Goal: Information Seeking & Learning: Understand process/instructions

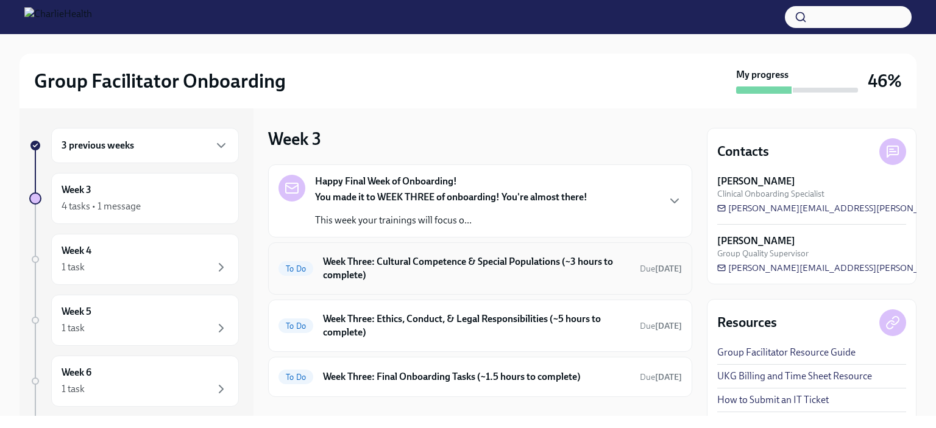
click at [426, 270] on h6 "Week Three: Cultural Competence & Special Populations (~3 hours to complete)" at bounding box center [476, 268] width 307 height 27
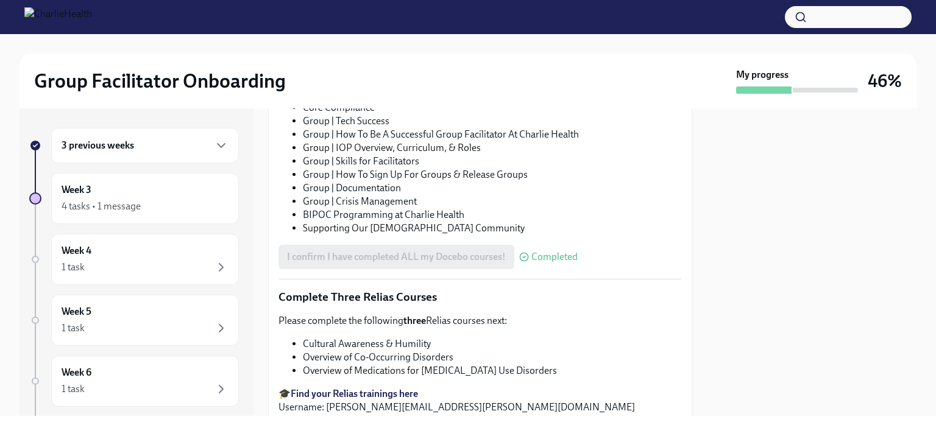
scroll to position [946, 0]
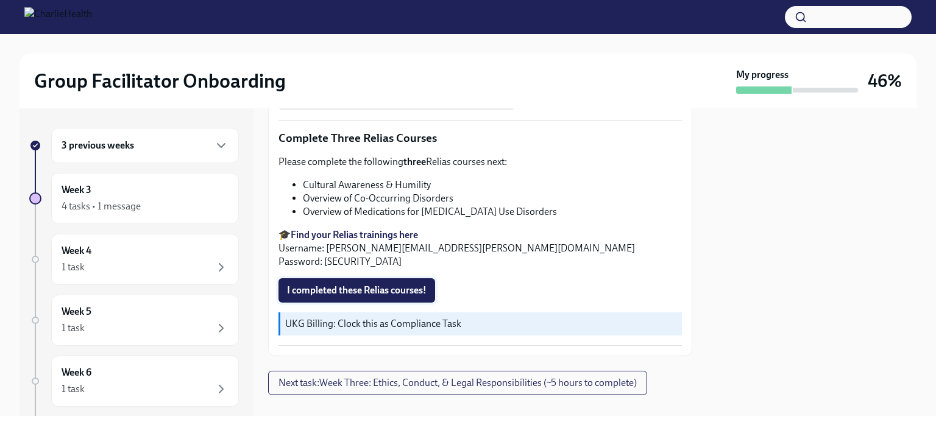
click at [375, 284] on span "I completed these Relias courses!" at bounding box center [356, 290] width 139 height 12
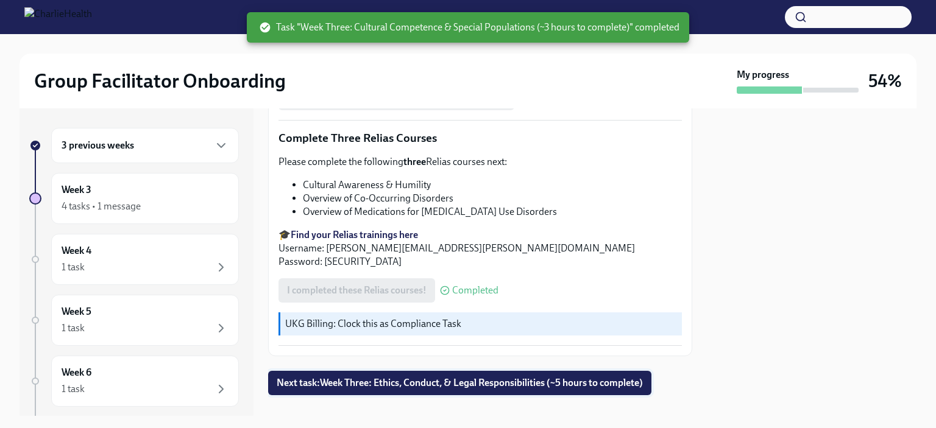
click at [438, 377] on span "Next task : Week Three: Ethics, Conduct, & Legal Responsibilities (~5 hours to …" at bounding box center [460, 383] width 366 height 12
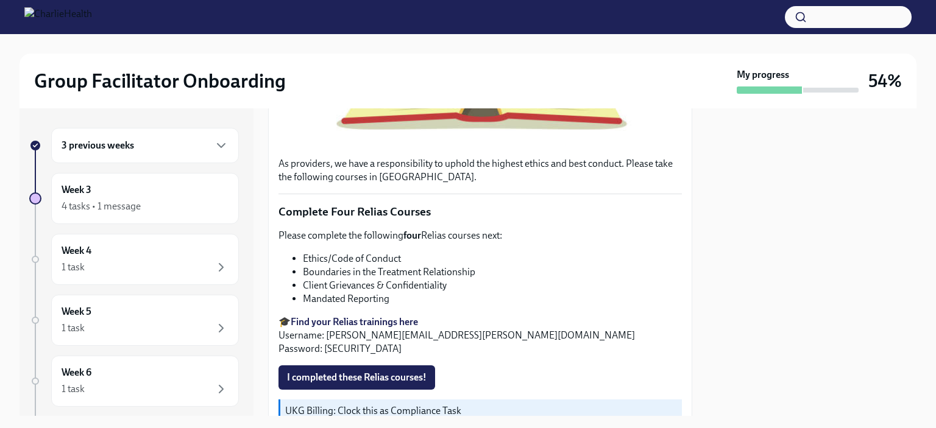
scroll to position [425, 0]
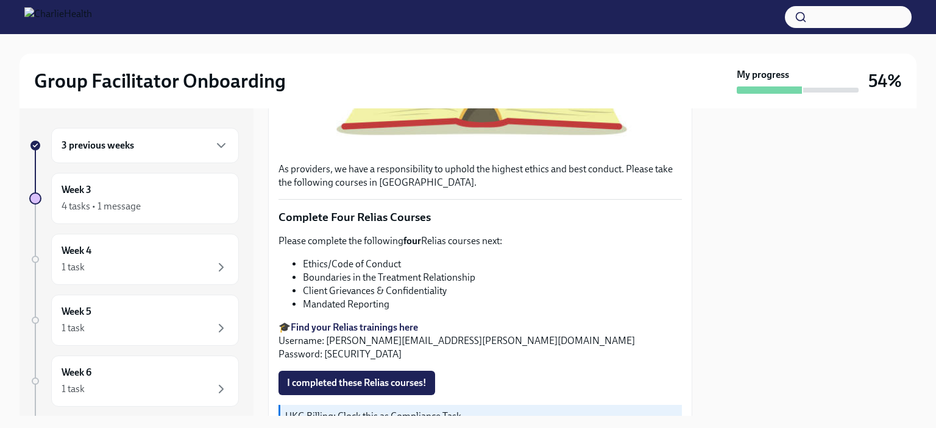
click at [118, 149] on h6 "3 previous weeks" at bounding box center [98, 145] width 72 height 13
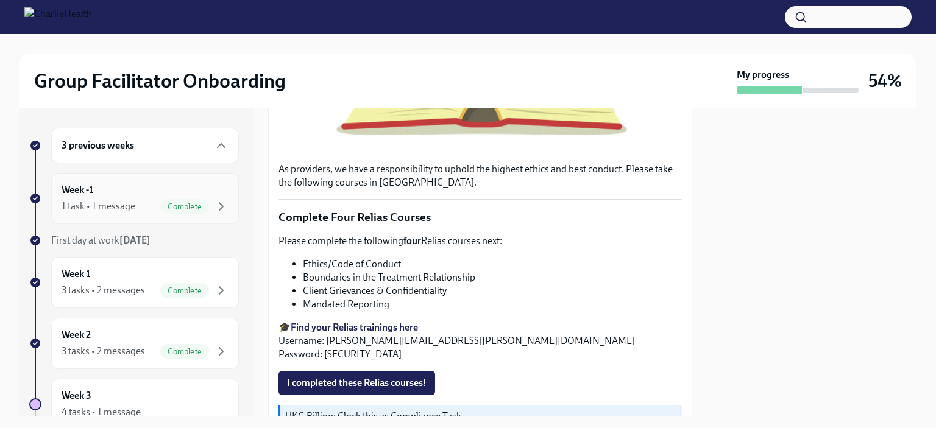
click at [131, 200] on div "1 task • 1 message" at bounding box center [99, 206] width 74 height 13
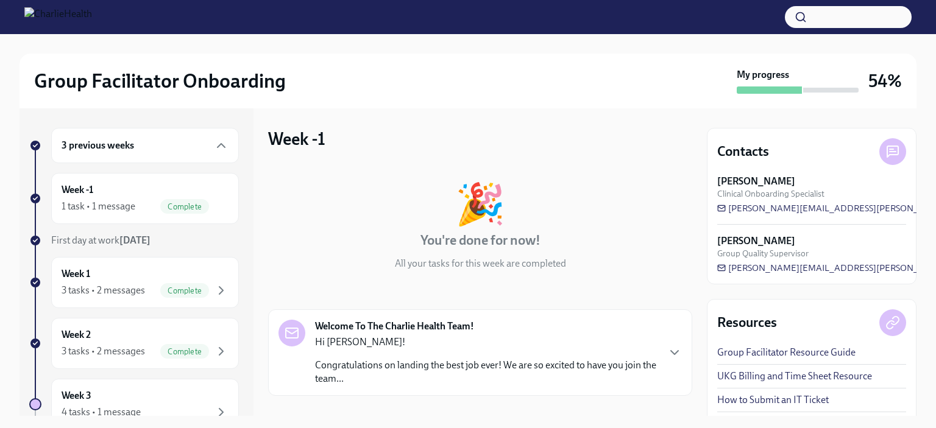
click at [570, 378] on p "Congratulations on landing the best job ever! We are so excited to have you joi…" at bounding box center [486, 372] width 342 height 27
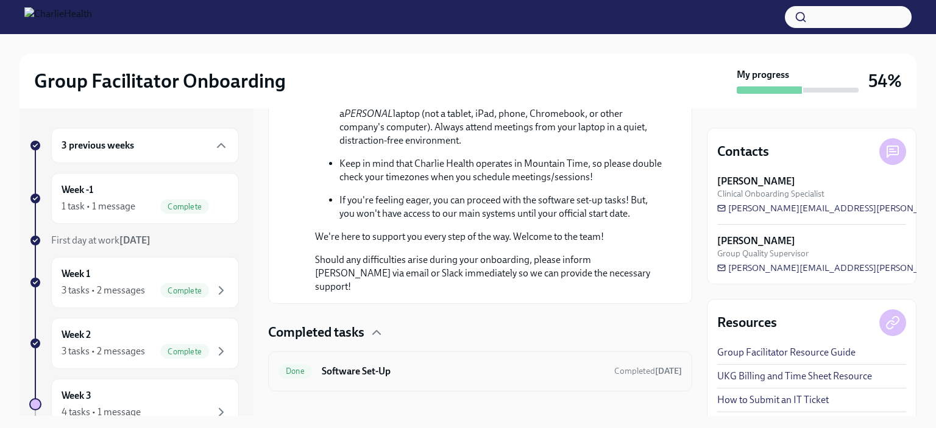
scroll to position [721, 0]
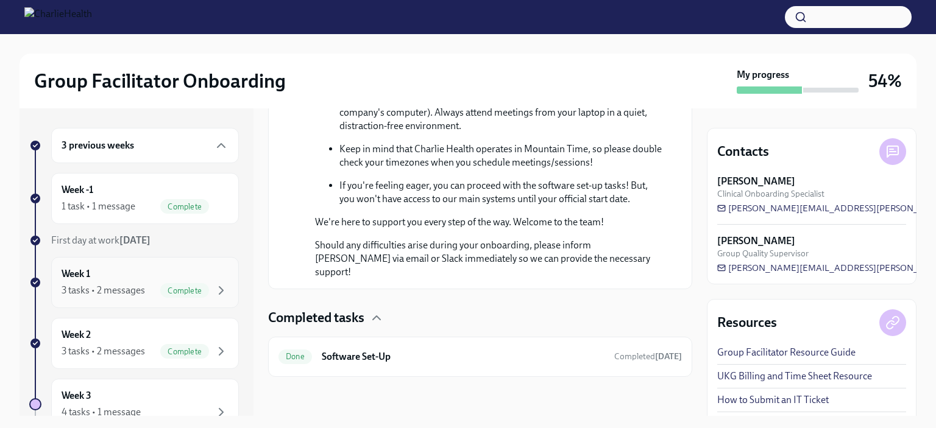
click at [119, 284] on div "3 tasks • 2 messages" at bounding box center [103, 290] width 83 height 13
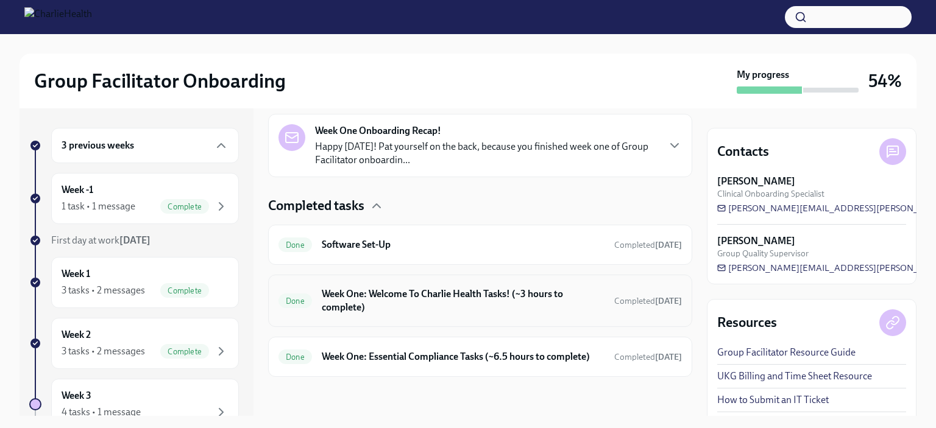
click at [413, 306] on div "Done Week One: Welcome To Charlie Health Tasks! (~3 hours to complete) Complete…" at bounding box center [480, 301] width 424 height 52
click at [495, 294] on h6 "Week One: Welcome To Charlie Health Tasks! (~3 hours to complete)" at bounding box center [463, 301] width 283 height 27
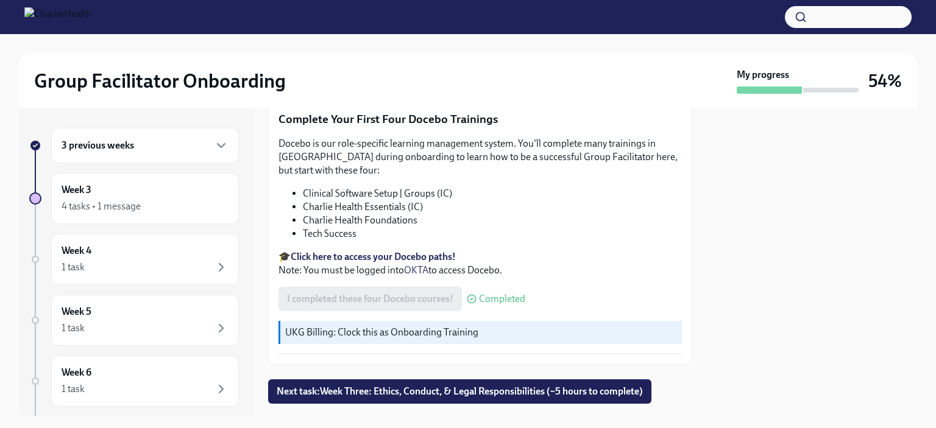
scroll to position [1646, 0]
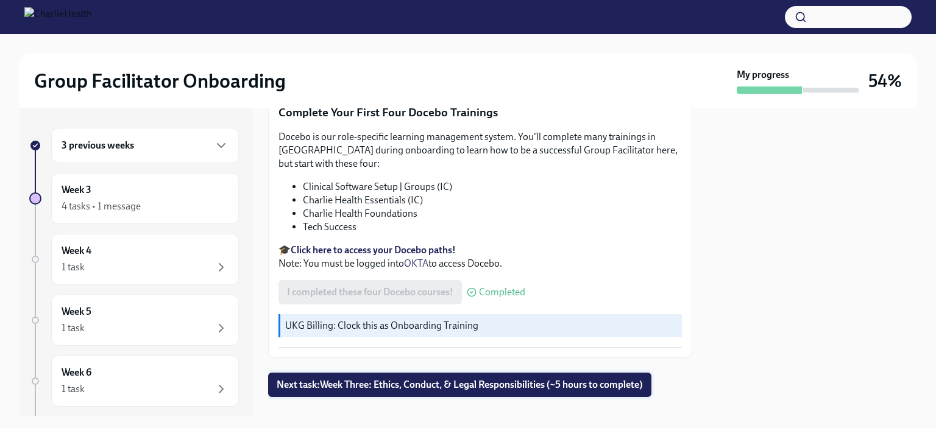
click at [509, 379] on span "Next task : Week Three: Ethics, Conduct, & Legal Responsibilities (~5 hours to …" at bounding box center [460, 385] width 366 height 12
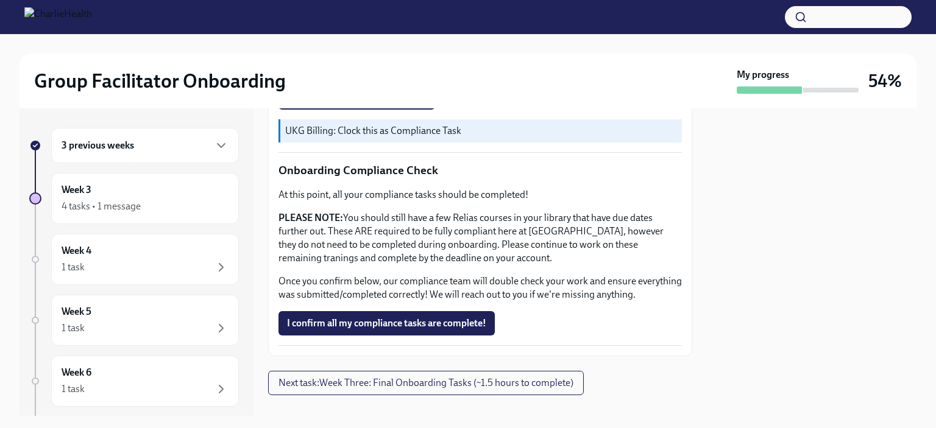
scroll to position [734, 0]
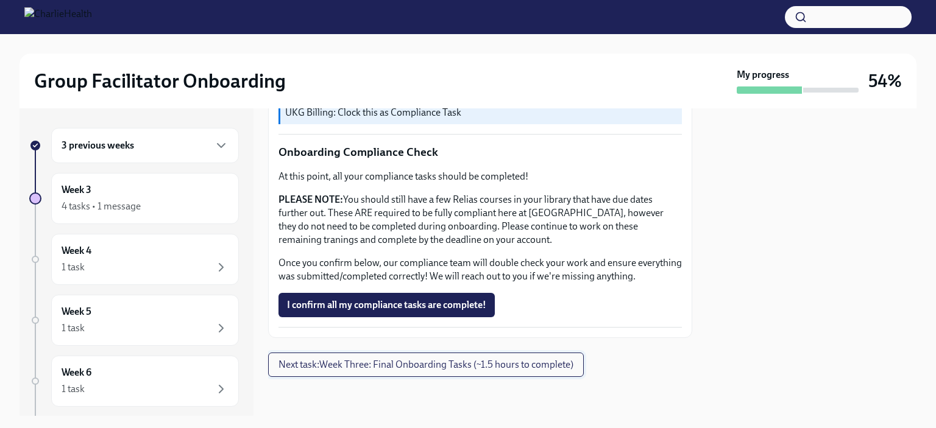
click at [462, 367] on span "Next task : Week Three: Final Onboarding Tasks (~1.5 hours to complete)" at bounding box center [425, 365] width 295 height 12
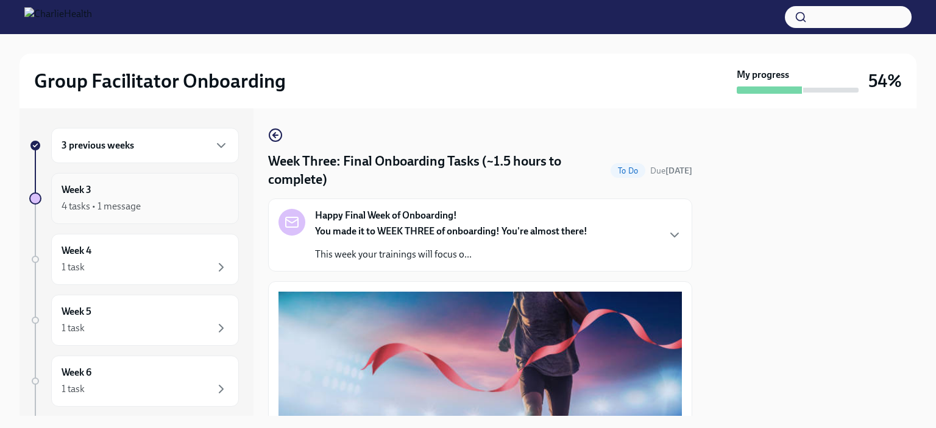
click at [108, 197] on div "Week 3 4 tasks • 1 message" at bounding box center [145, 198] width 167 height 30
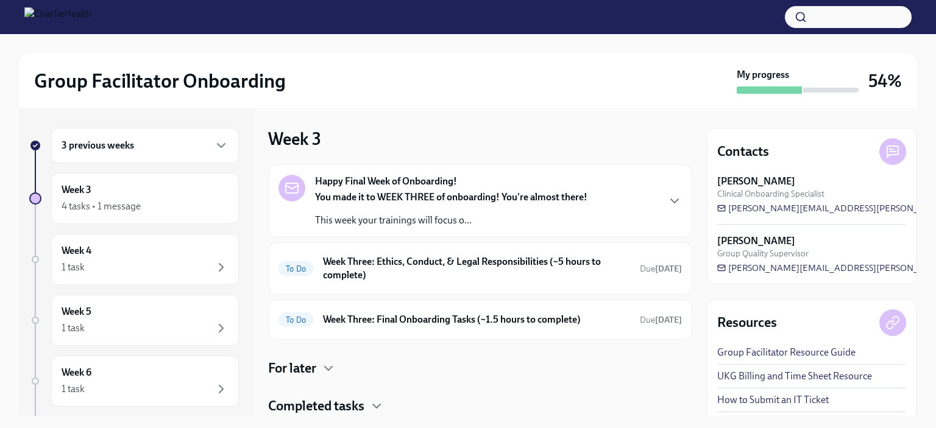
click at [114, 155] on div "3 previous weeks" at bounding box center [145, 145] width 188 height 35
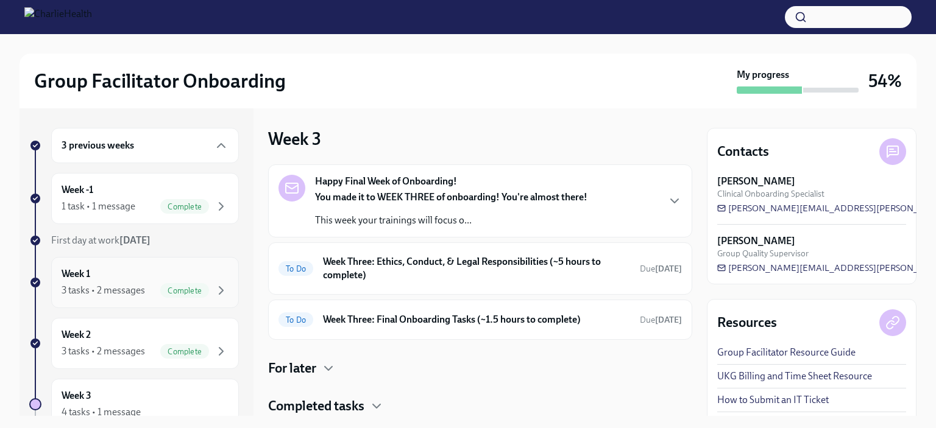
click at [116, 272] on div "Week 1 3 tasks • 2 messages Complete" at bounding box center [145, 282] width 167 height 30
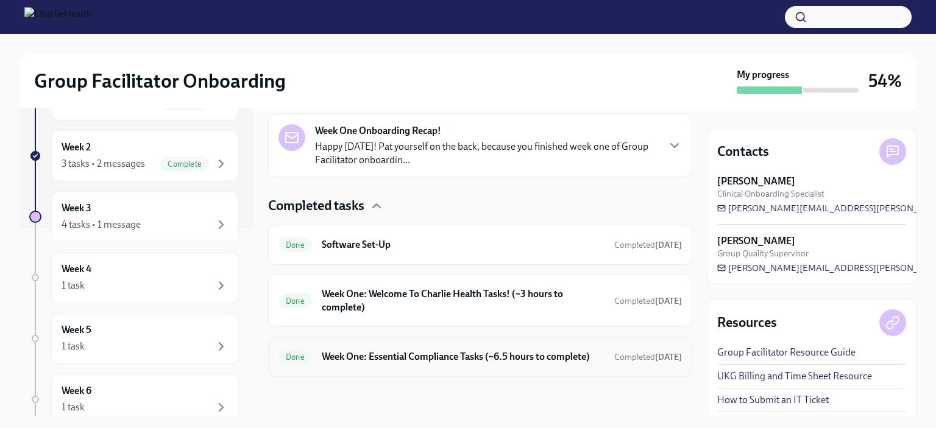
scroll to position [289, 0]
click at [448, 350] on h6 "Week One: Essential Compliance Tasks (~6.5 hours to complete)" at bounding box center [463, 356] width 283 height 13
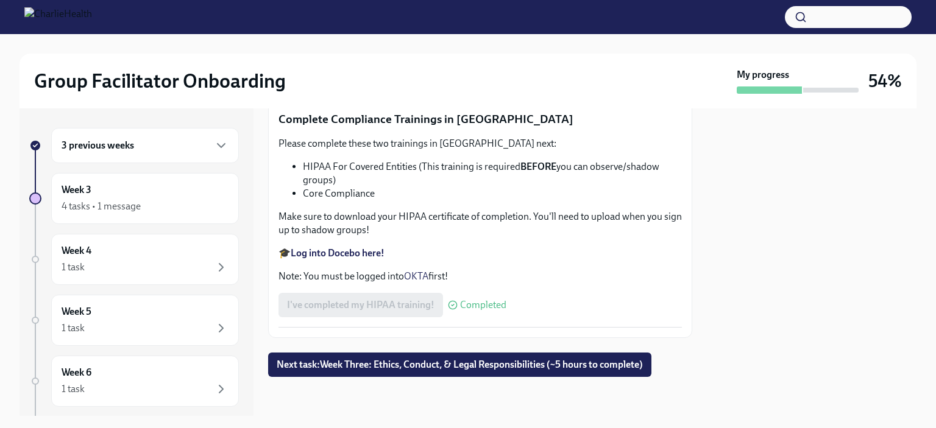
scroll to position [2912, 0]
click at [129, 133] on div "3 previous weeks" at bounding box center [145, 145] width 188 height 35
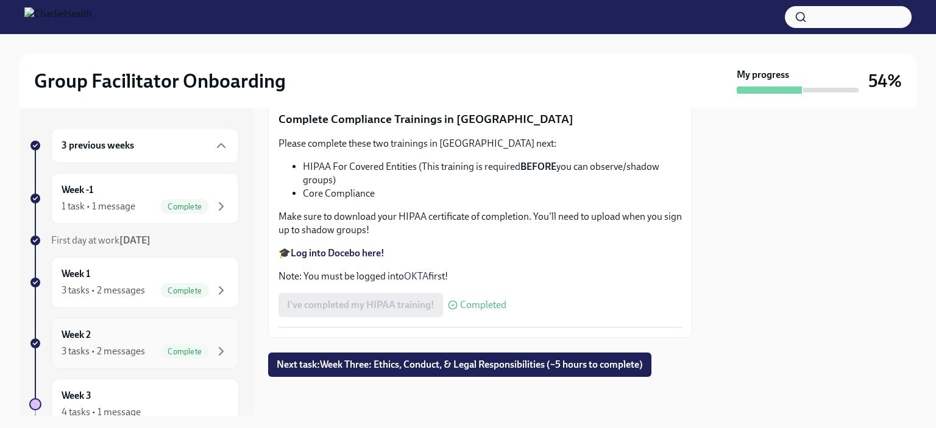
click at [139, 355] on div "3 tasks • 2 messages" at bounding box center [103, 351] width 83 height 13
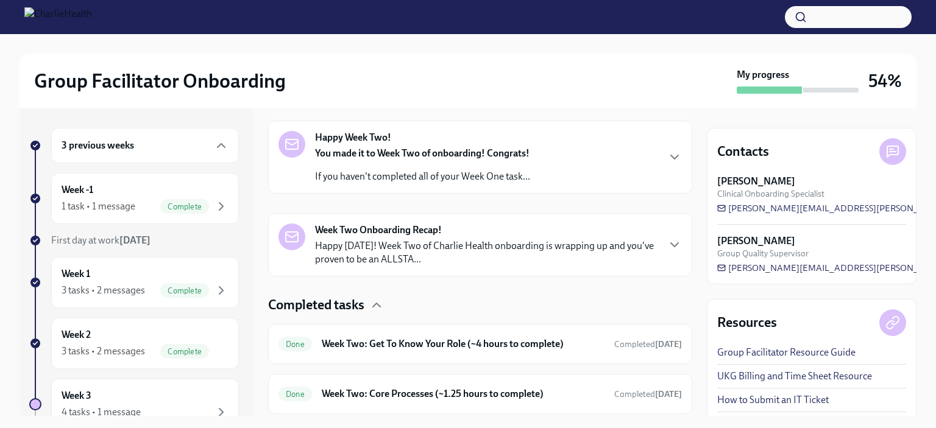
scroll to position [196, 0]
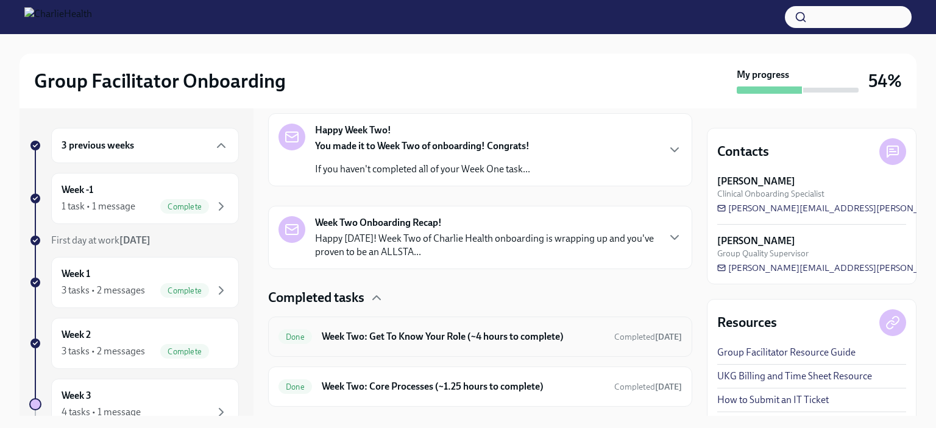
click at [455, 348] on div "Done Week Two: Get To Know Your Role (~4 hours to complete) Completed [DATE]" at bounding box center [480, 337] width 424 height 40
click at [453, 335] on h6 "Week Two: Get To Know Your Role (~4 hours to complete)" at bounding box center [463, 336] width 283 height 13
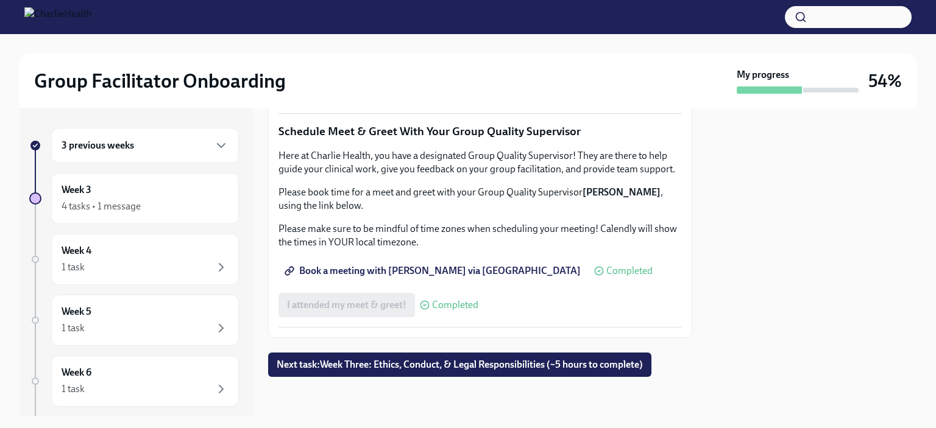
scroll to position [1234, 0]
click at [470, 370] on span "Next task : Week Three: Ethics, Conduct, & Legal Responsibilities (~5 hours to …" at bounding box center [460, 365] width 366 height 12
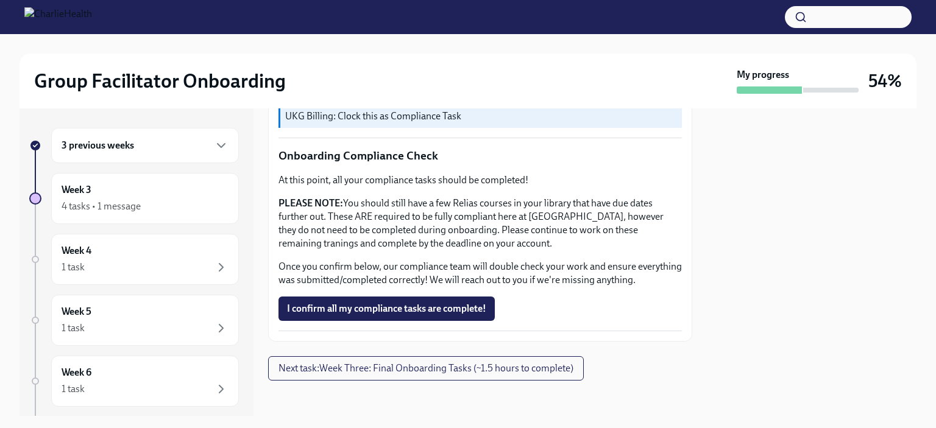
scroll to position [726, 0]
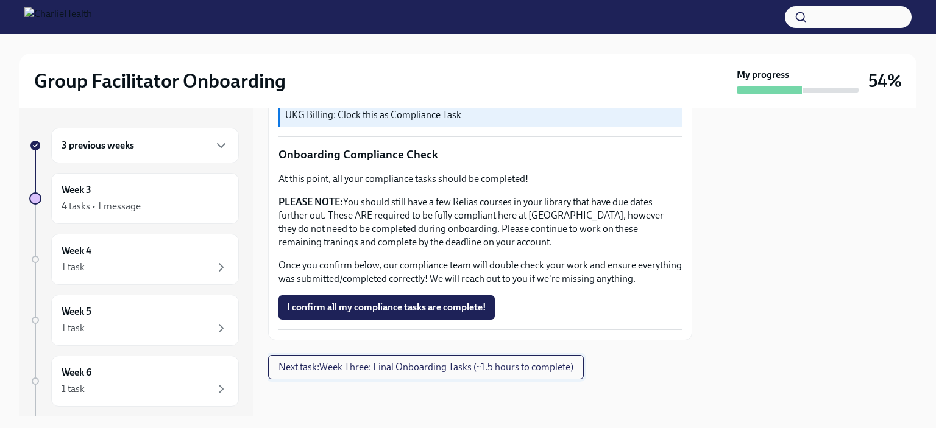
click at [501, 373] on span "Next task : Week Three: Final Onboarding Tasks (~1.5 hours to complete)" at bounding box center [425, 367] width 295 height 12
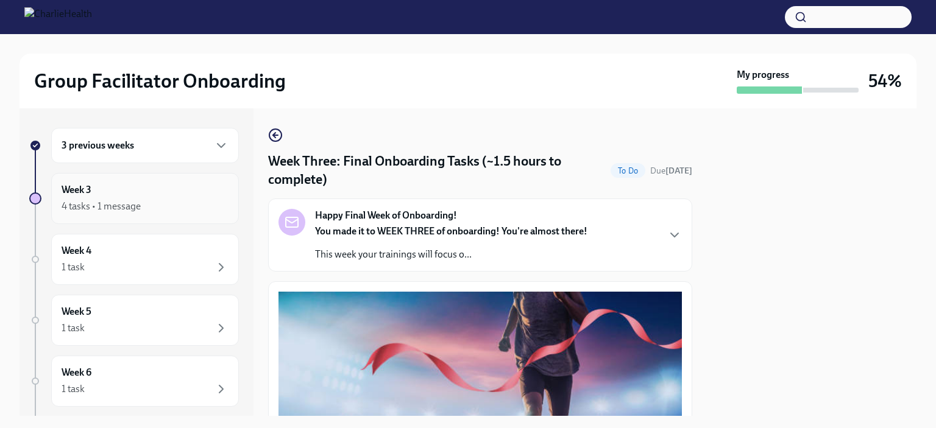
click at [150, 199] on div "4 tasks • 1 message" at bounding box center [145, 206] width 167 height 15
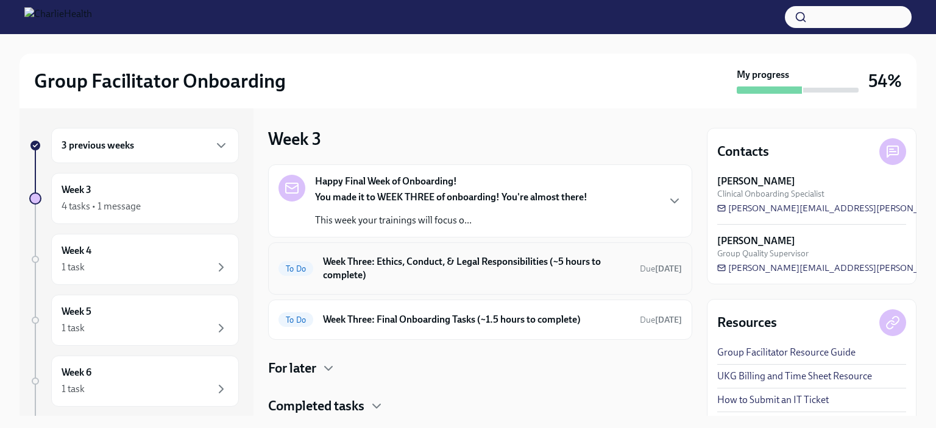
click at [468, 278] on h6 "Week Three: Ethics, Conduct, & Legal Responsibilities (~5 hours to complete)" at bounding box center [476, 268] width 307 height 27
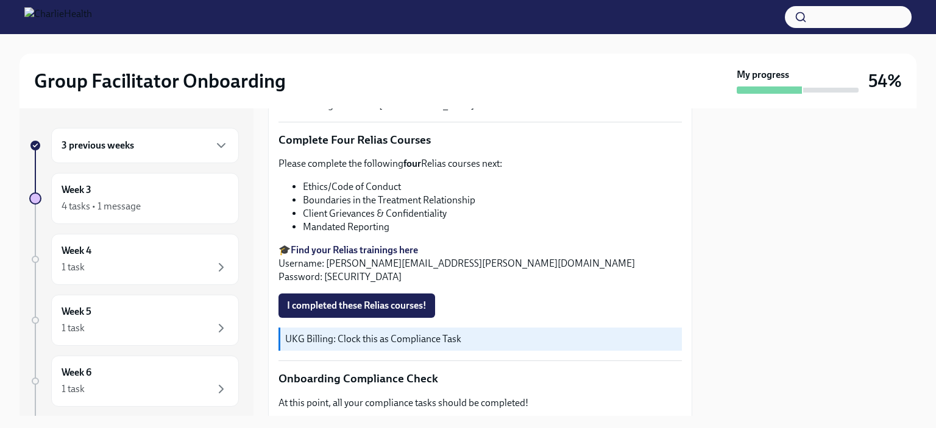
scroll to position [497, 0]
